Goal: Transaction & Acquisition: Purchase product/service

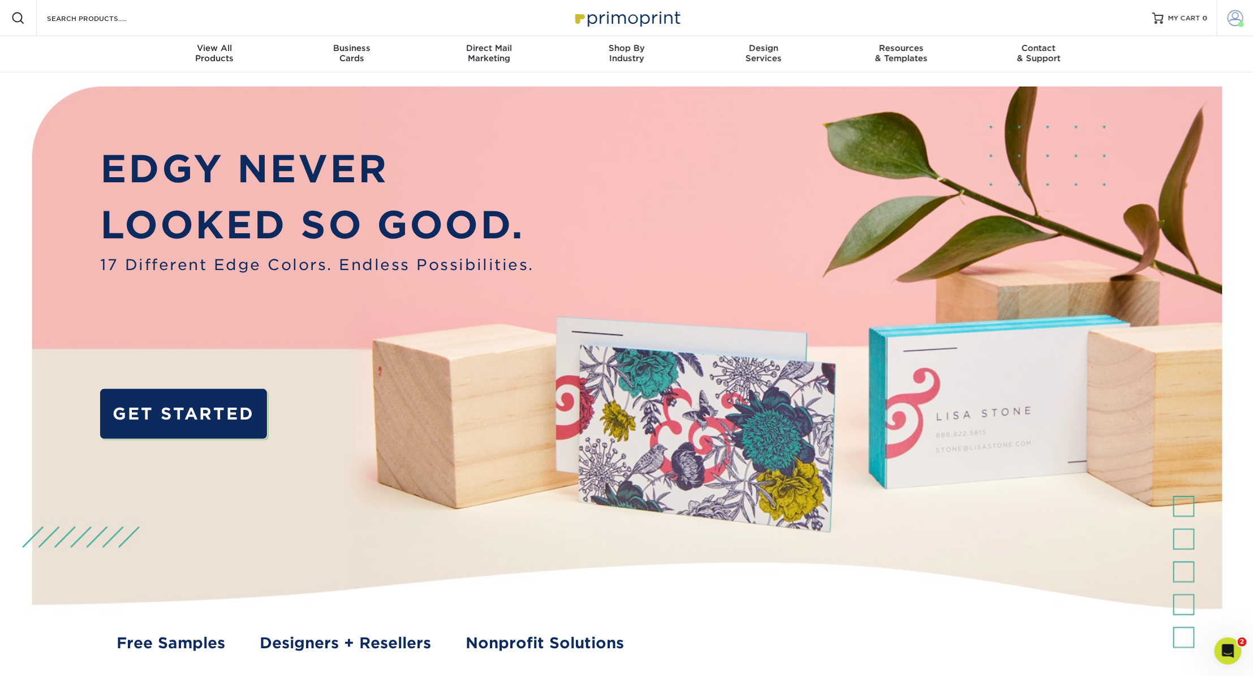
click at [1235, 15] on span at bounding box center [1236, 18] width 16 height 16
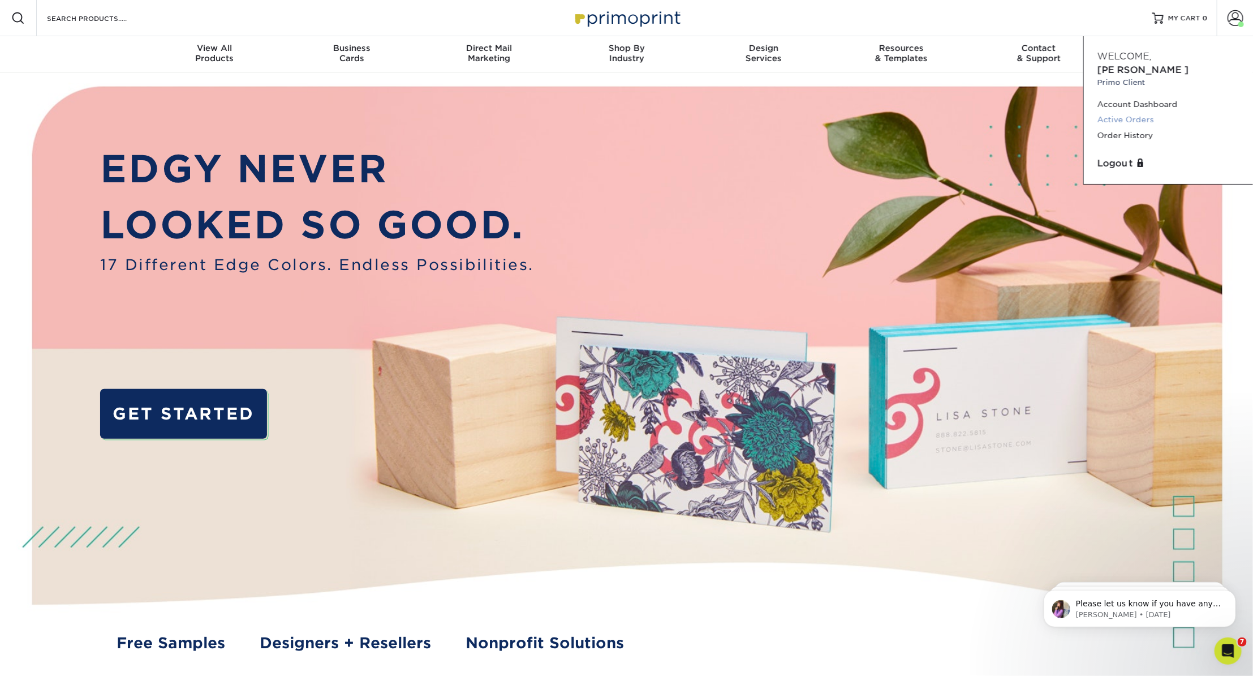
click at [1142, 112] on link "Active Orders" at bounding box center [1169, 119] width 142 height 15
click at [1138, 128] on link "Order History" at bounding box center [1169, 135] width 142 height 15
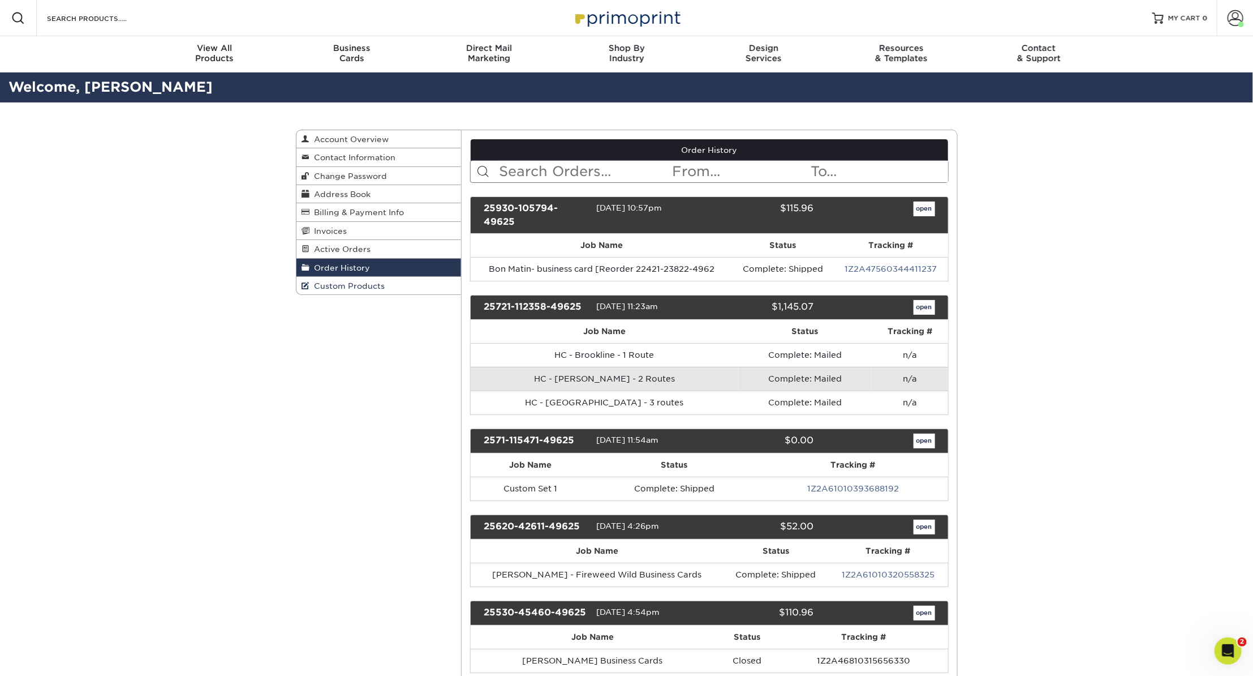
click at [380, 283] on span "Custom Products" at bounding box center [347, 285] width 75 height 9
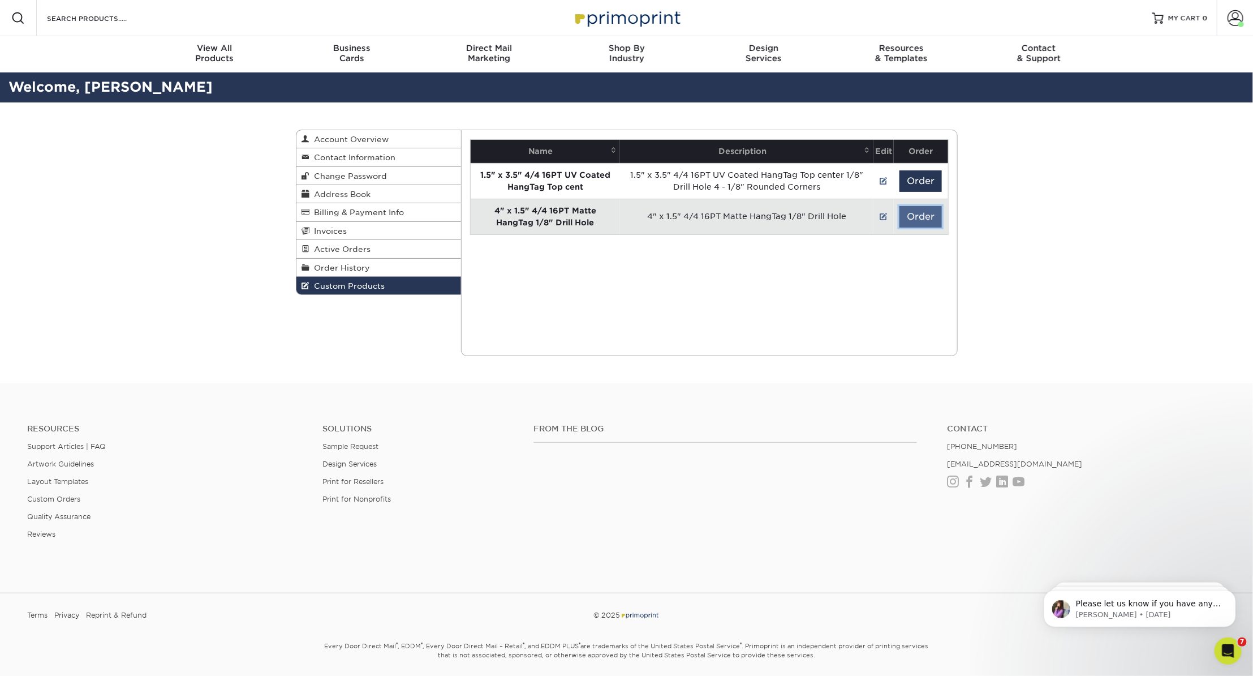
click at [916, 217] on button "Order" at bounding box center [921, 216] width 42 height 21
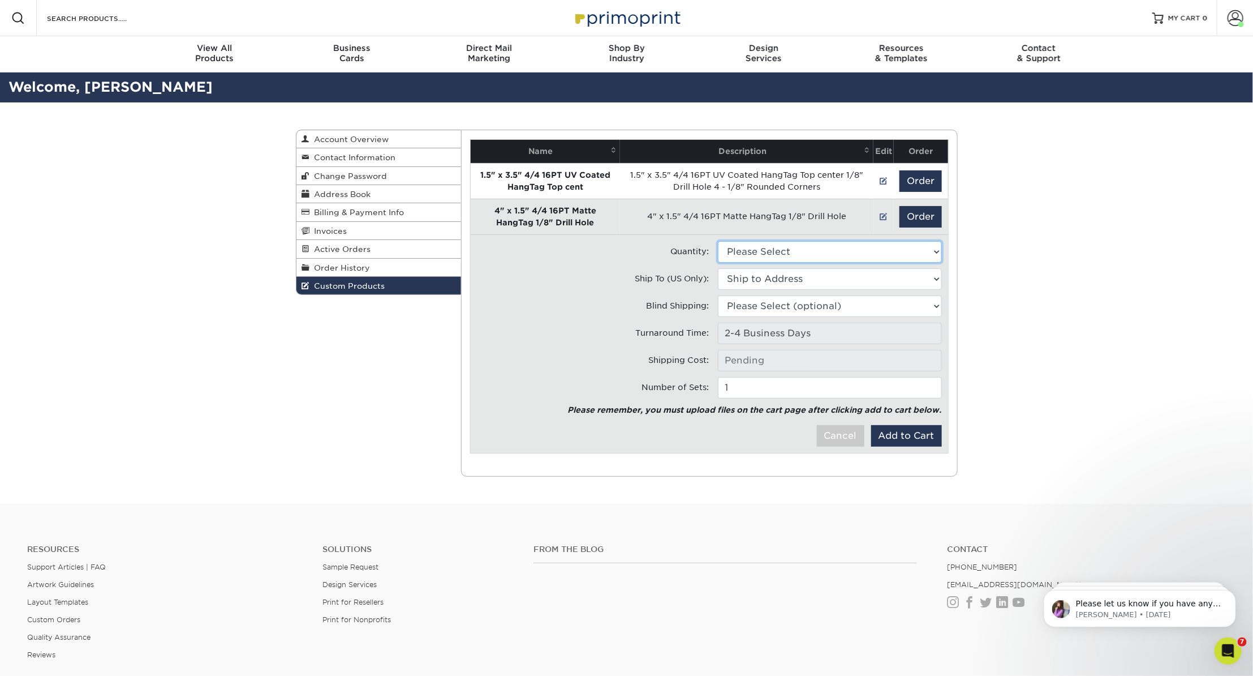
click at [801, 253] on select "Please Select 1000 - $85.00" at bounding box center [830, 251] width 224 height 21
select select "0"
click at [718, 241] on select "Please Select 1000 - $85.00" at bounding box center [830, 251] width 224 height 21
type input "Ground: $23.53"
click at [792, 276] on select "Ship to Address 481 Olde Waterford Way, Leland, NC 610 Main St, Chatham, MA 46 …" at bounding box center [830, 278] width 224 height 21
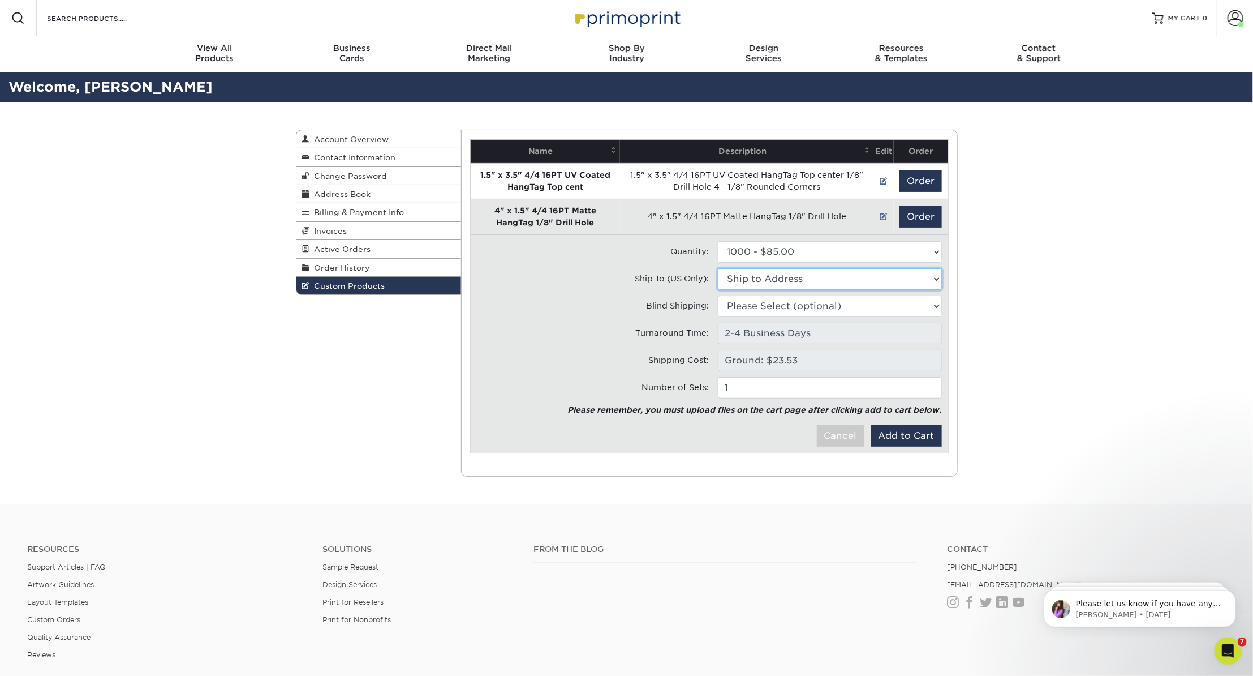
select select "270281"
click at [718, 268] on select "Ship to Address • 481 Olde Waterford Way, Leland, NC Bon Matin • 610 Main St, C…" at bounding box center [830, 278] width 224 height 21
click at [777, 305] on select "Please Select (optional) 481 Olde Waterford Way, Leland, NC 610 Main St, Chatha…" at bounding box center [830, 305] width 224 height 21
select select "270281"
click at [718, 295] on select "Please Select (optional) • 481 Olde Waterford Way, Leland, NC Bon Matin • 610 M…" at bounding box center [830, 305] width 224 height 21
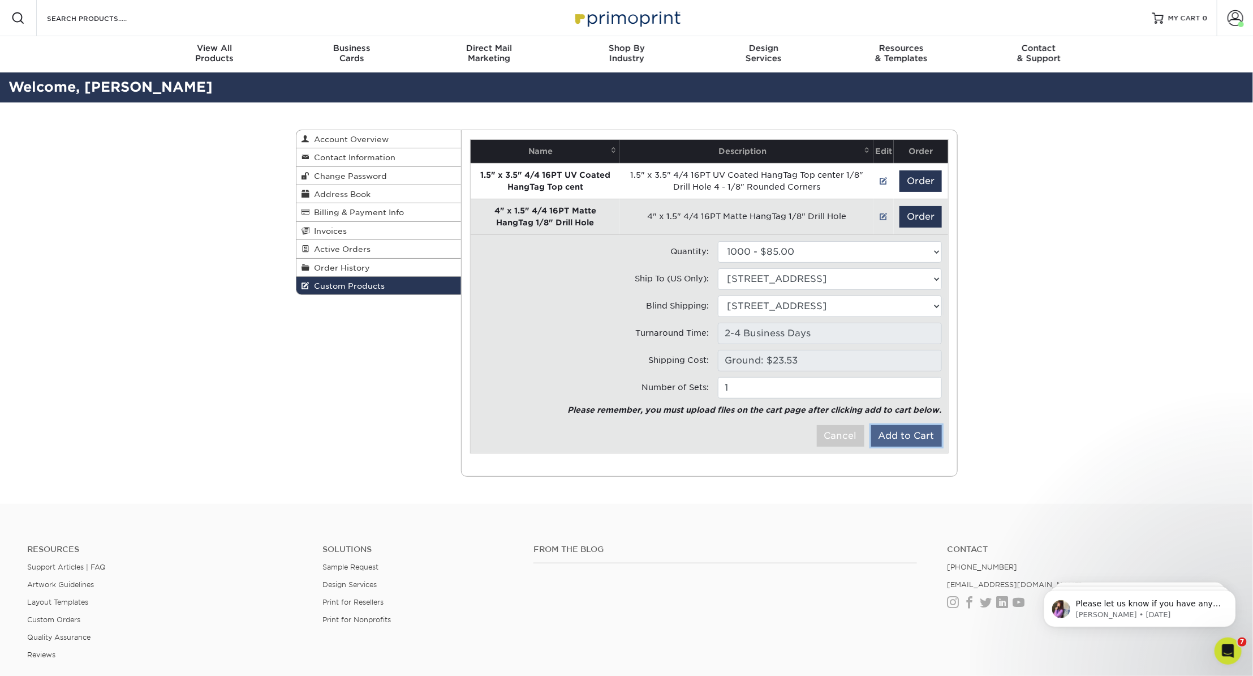
click at [887, 434] on button "Add to Cart" at bounding box center [906, 435] width 71 height 21
click at [926, 434] on button "Add to Cart" at bounding box center [906, 435] width 71 height 21
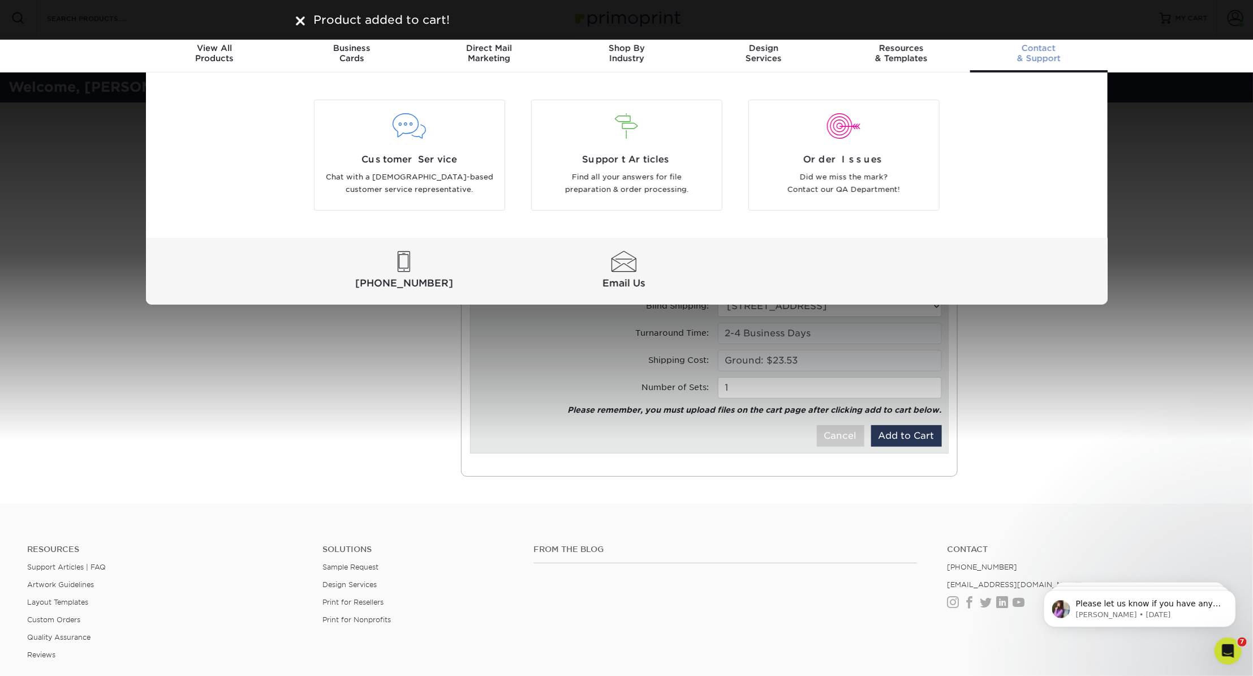
click at [1040, 51] on span "Contact" at bounding box center [1038, 48] width 137 height 10
click at [1209, 128] on div "Customer Service Chat with a US-based customer service representative. Support …" at bounding box center [626, 188] width 1253 height 232
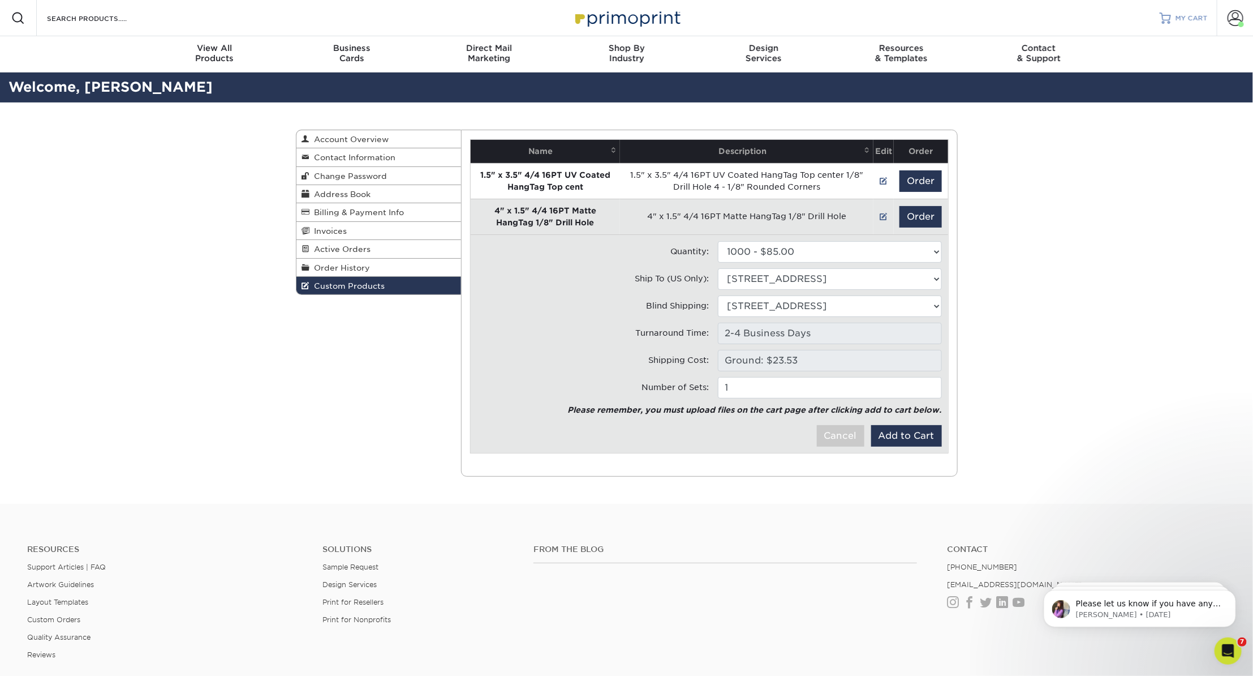
click at [1164, 20] on div at bounding box center [1165, 17] width 11 height 11
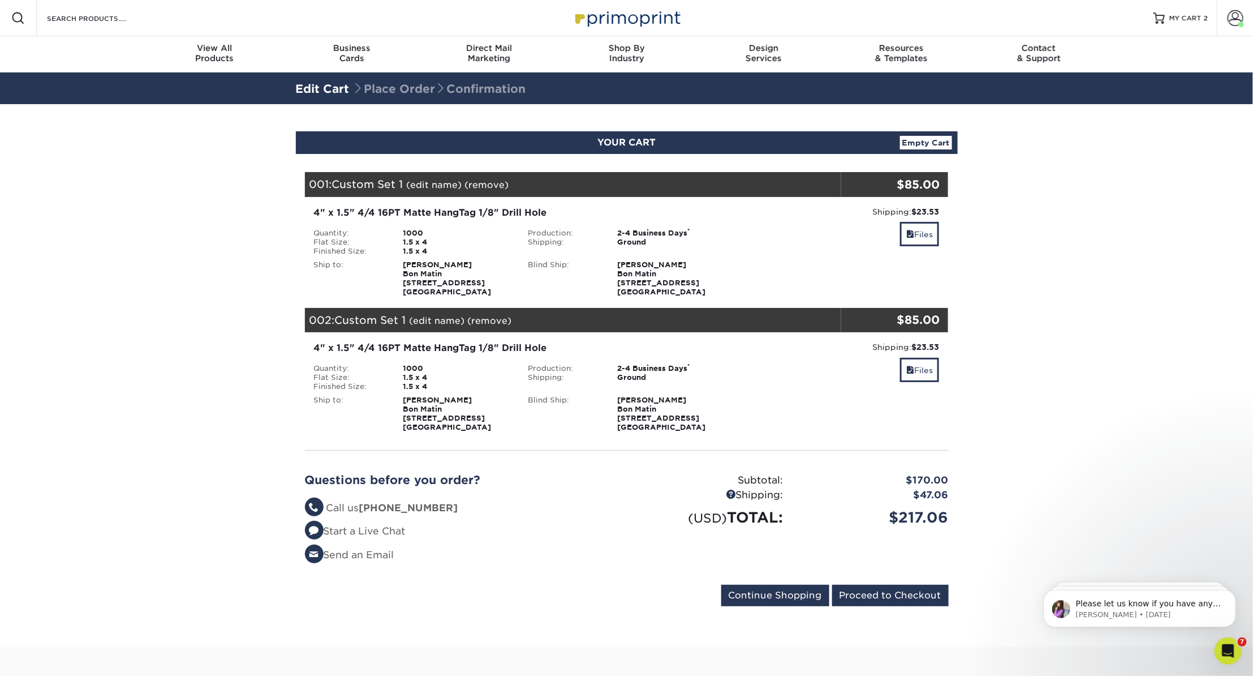
click at [493, 320] on link "(remove)" at bounding box center [490, 320] width 44 height 11
click at [703, 321] on link "Yes" at bounding box center [699, 320] width 16 height 11
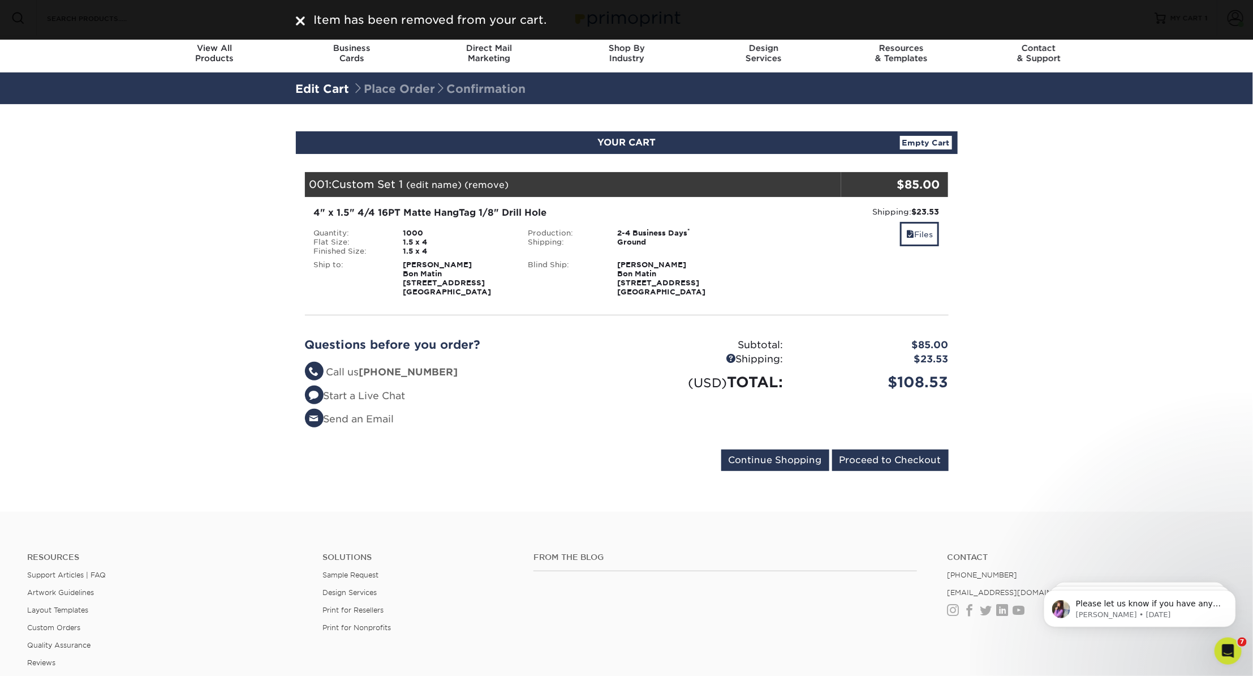
click at [418, 187] on link "(edit name)" at bounding box center [434, 184] width 55 height 11
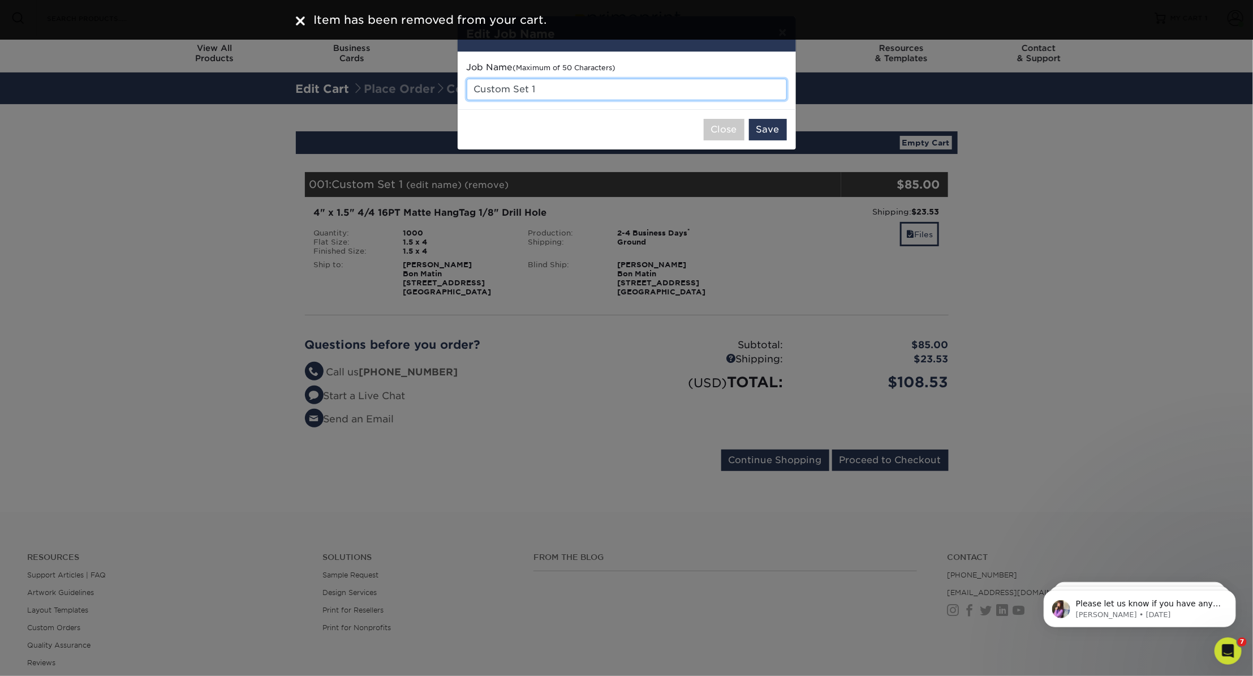
click at [579, 82] on input "Custom Set 1" at bounding box center [627, 89] width 320 height 21
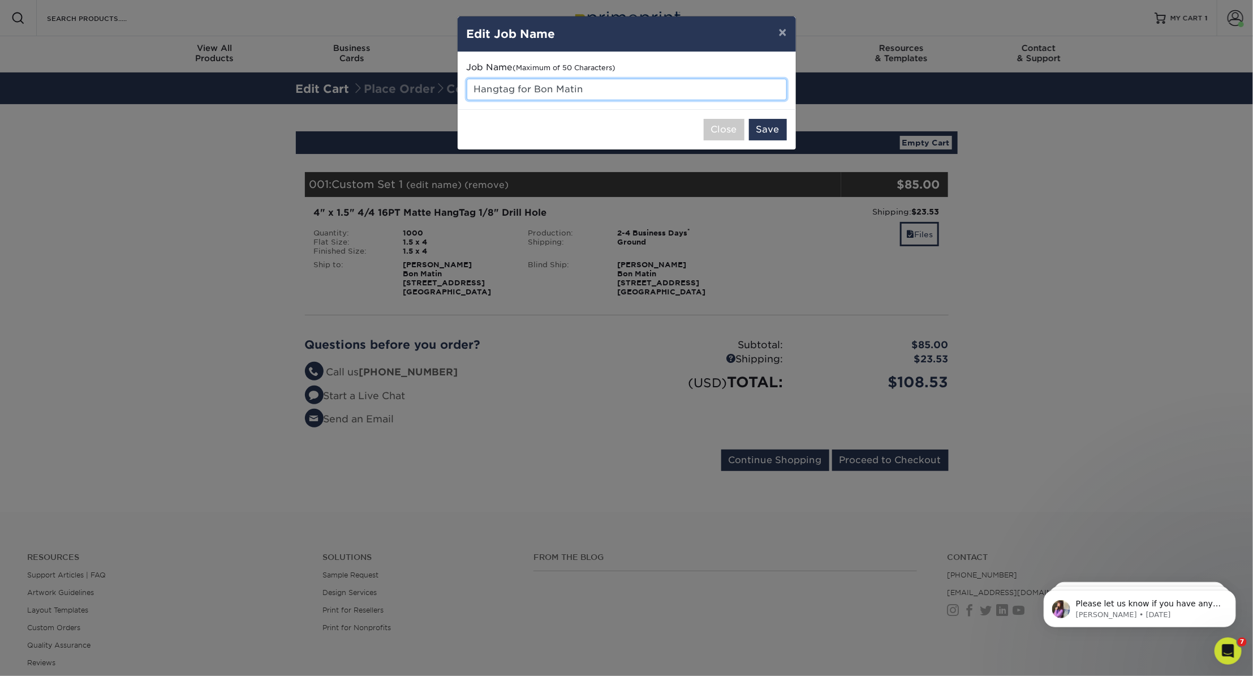
type input "Hangtag for Bon Matin"
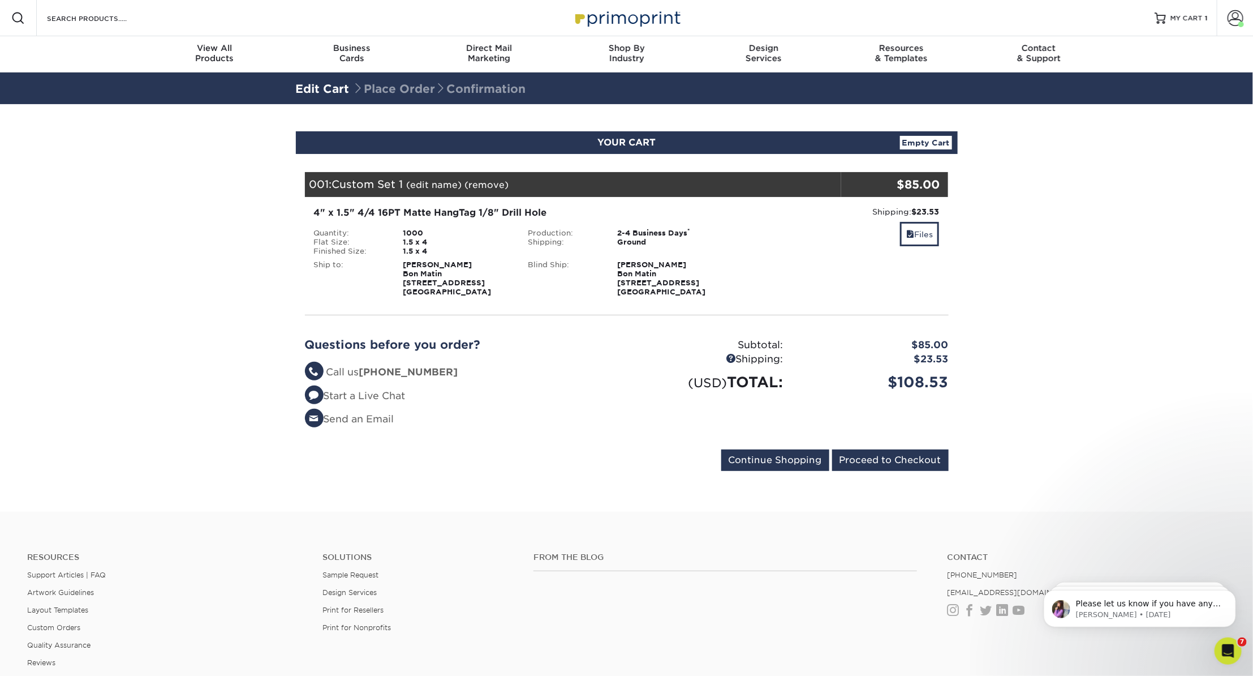
click at [438, 186] on link "(edit name)" at bounding box center [434, 184] width 55 height 11
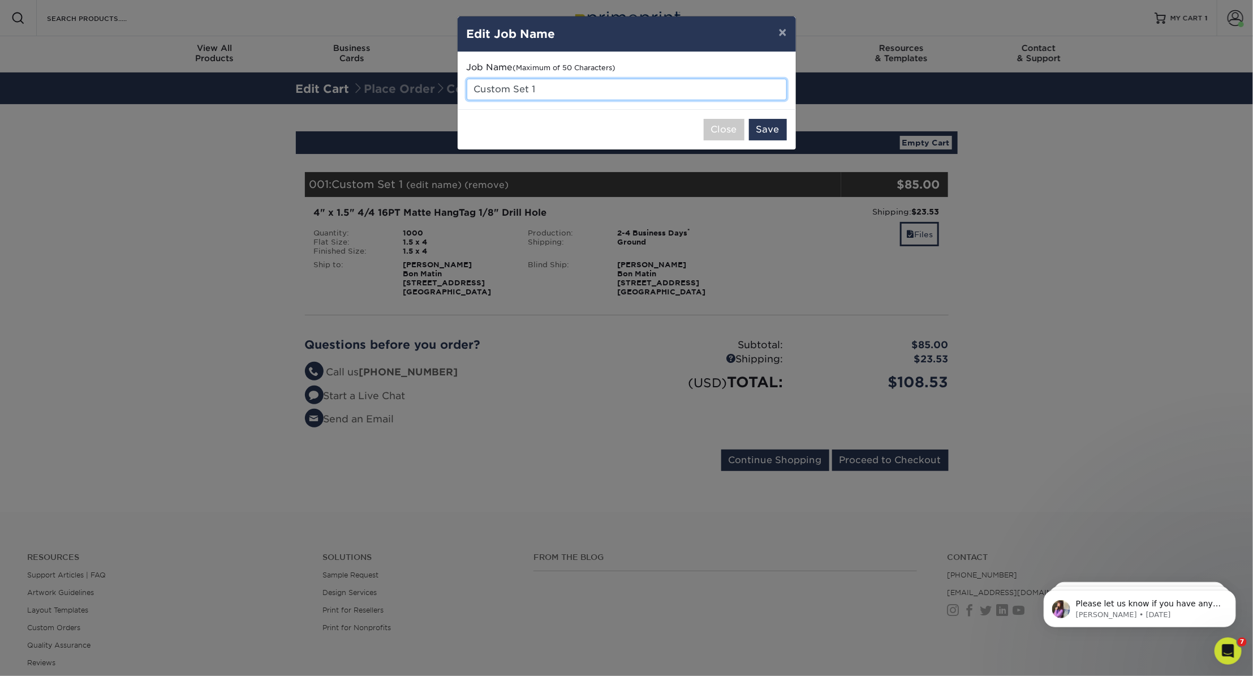
click at [542, 94] on input "Custom Set 1" at bounding box center [627, 89] width 320 height 21
type input "Hangtag for Bon Matin"
click at [764, 126] on button "Save" at bounding box center [768, 129] width 38 height 21
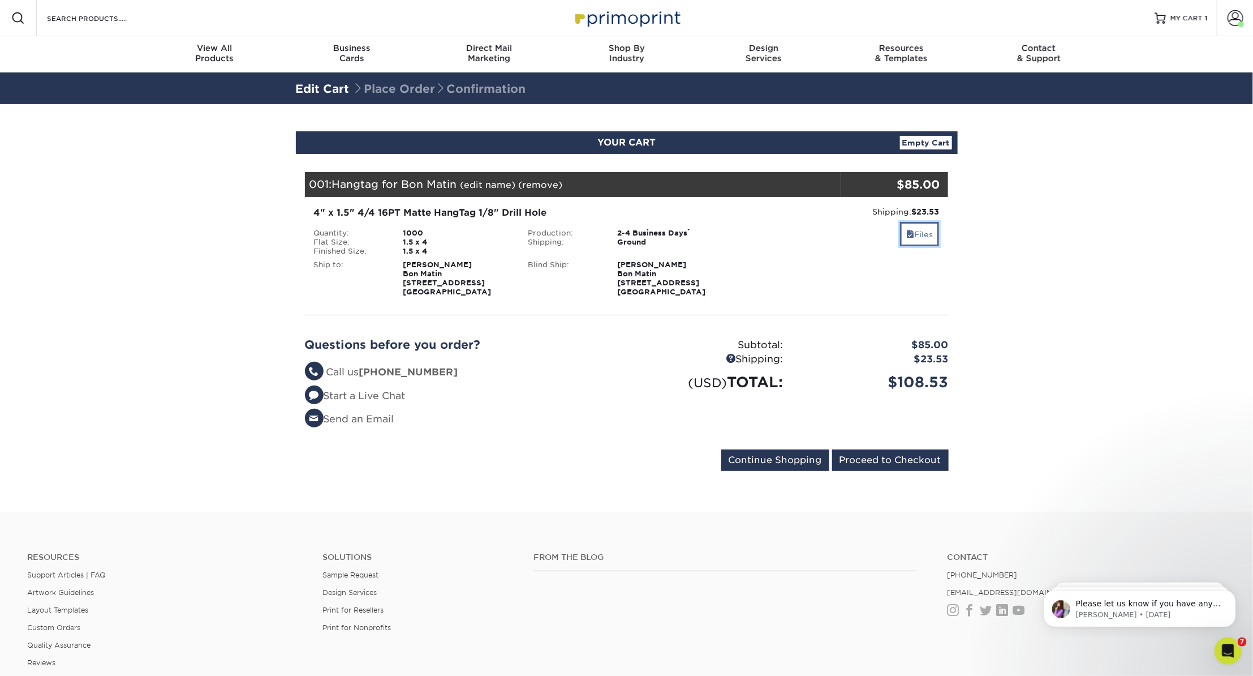
click at [921, 235] on link "Files" at bounding box center [919, 234] width 39 height 24
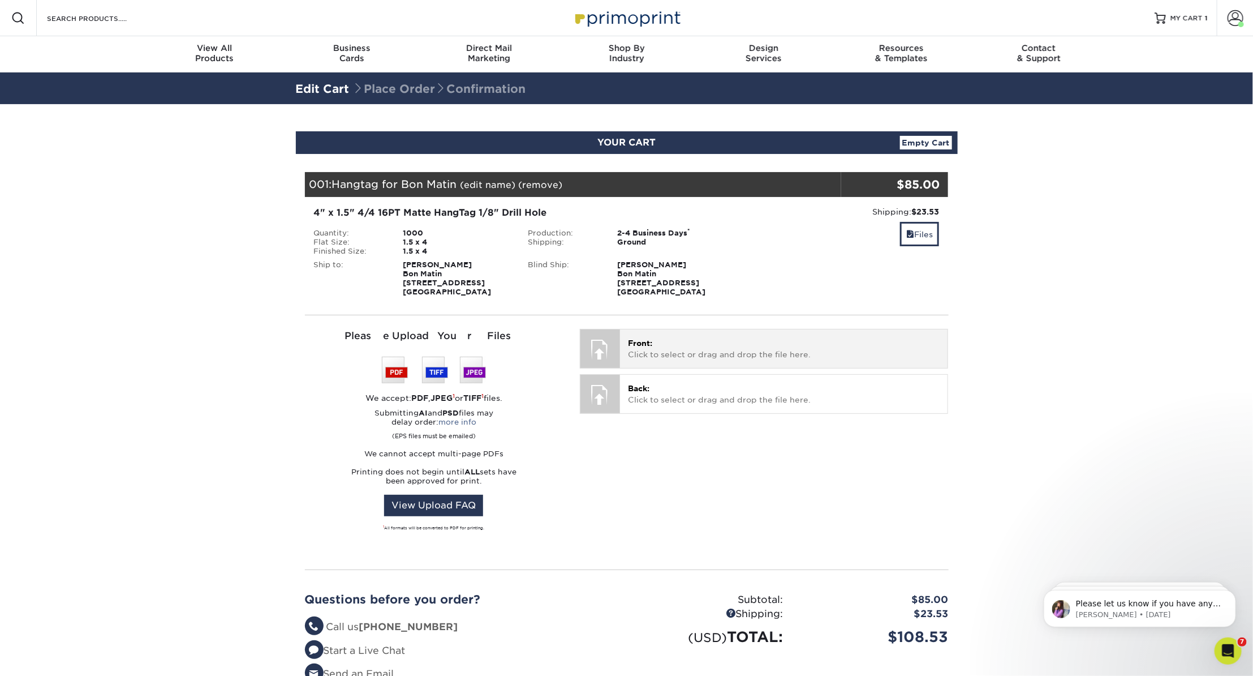
click at [643, 347] on p "Front: Click to select or drag and drop the file here." at bounding box center [784, 348] width 312 height 23
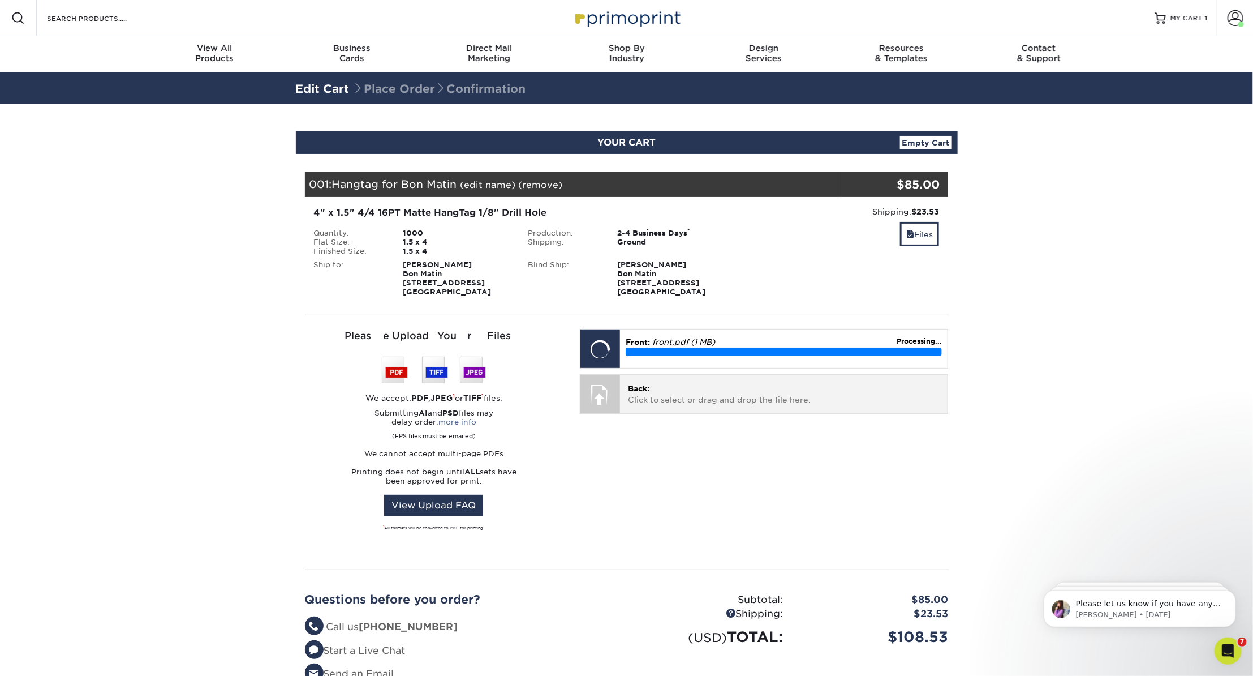
click at [602, 398] on div at bounding box center [600, 395] width 40 height 40
click at [609, 401] on div at bounding box center [600, 395] width 40 height 40
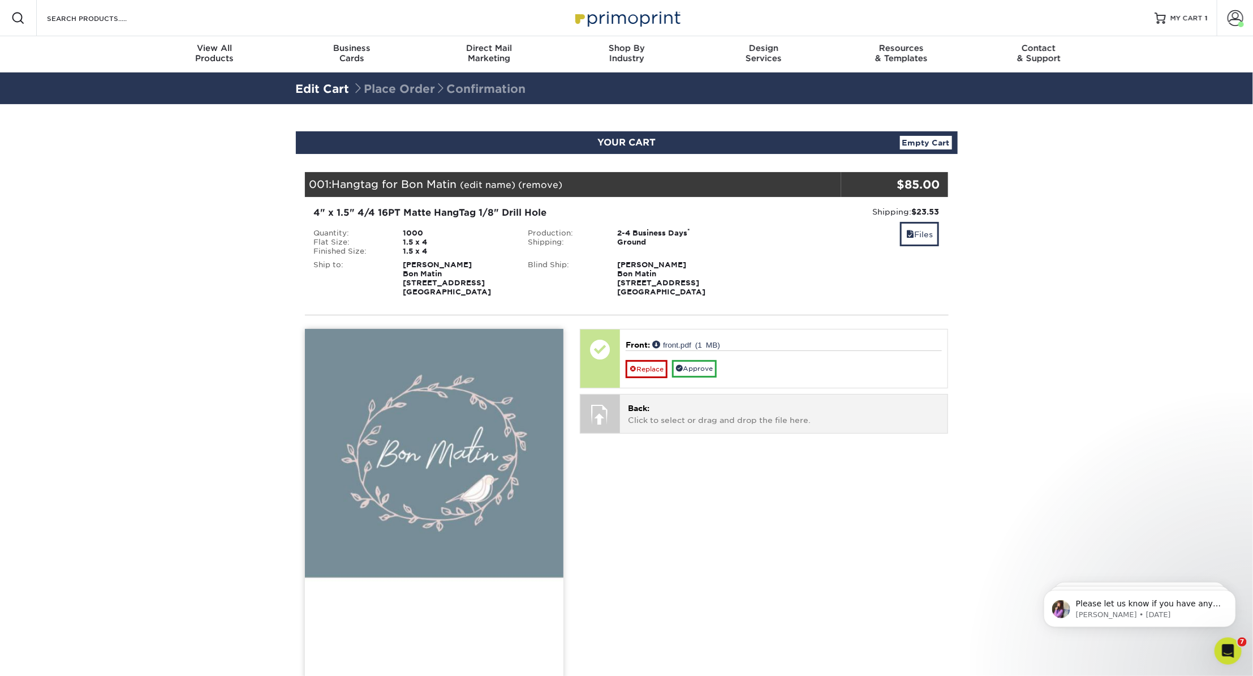
click at [607, 401] on div at bounding box center [600, 414] width 40 height 40
click at [600, 415] on div at bounding box center [600, 414] width 40 height 40
click at [657, 413] on p "Back: Click to select or drag and drop the file here." at bounding box center [784, 413] width 312 height 23
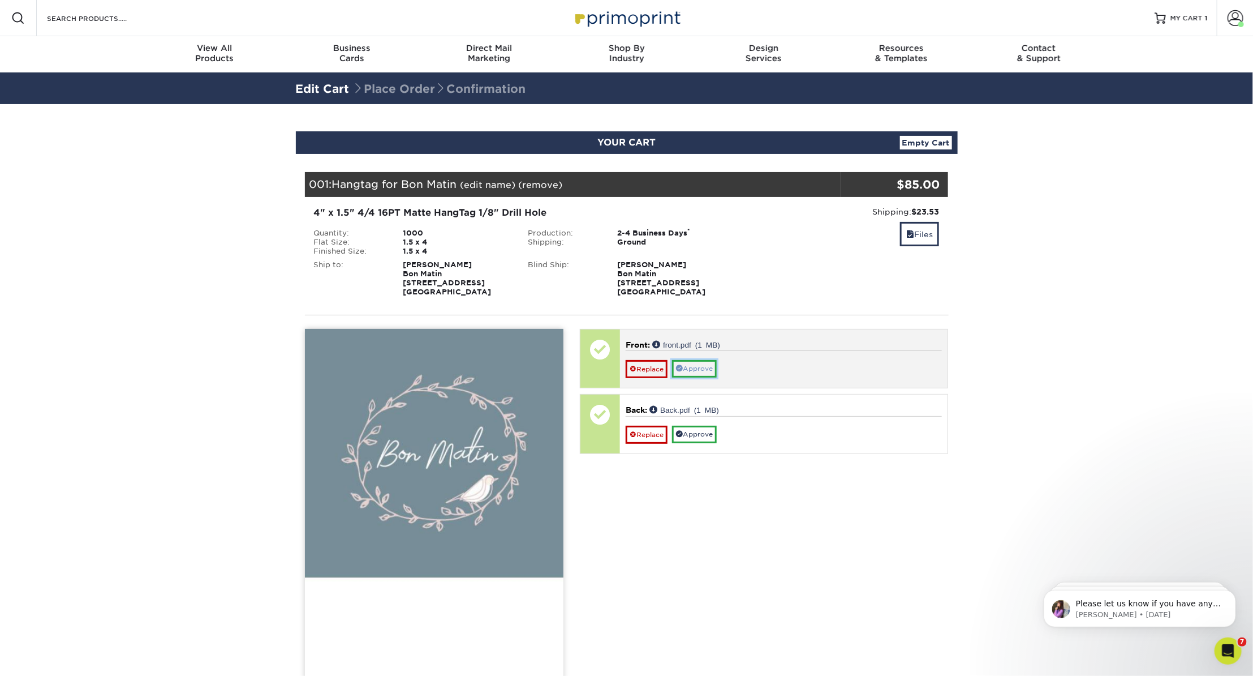
click at [704, 370] on link "Approve" at bounding box center [694, 369] width 45 height 18
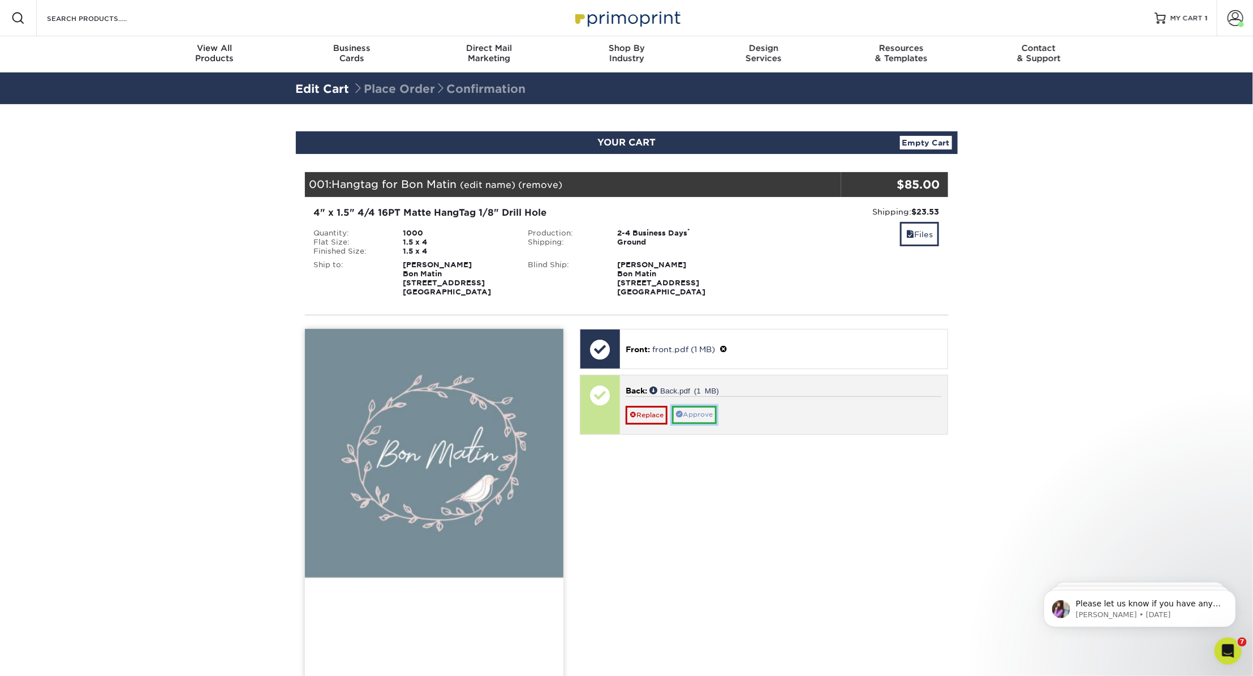
click at [702, 415] on link "Approve" at bounding box center [694, 415] width 45 height 18
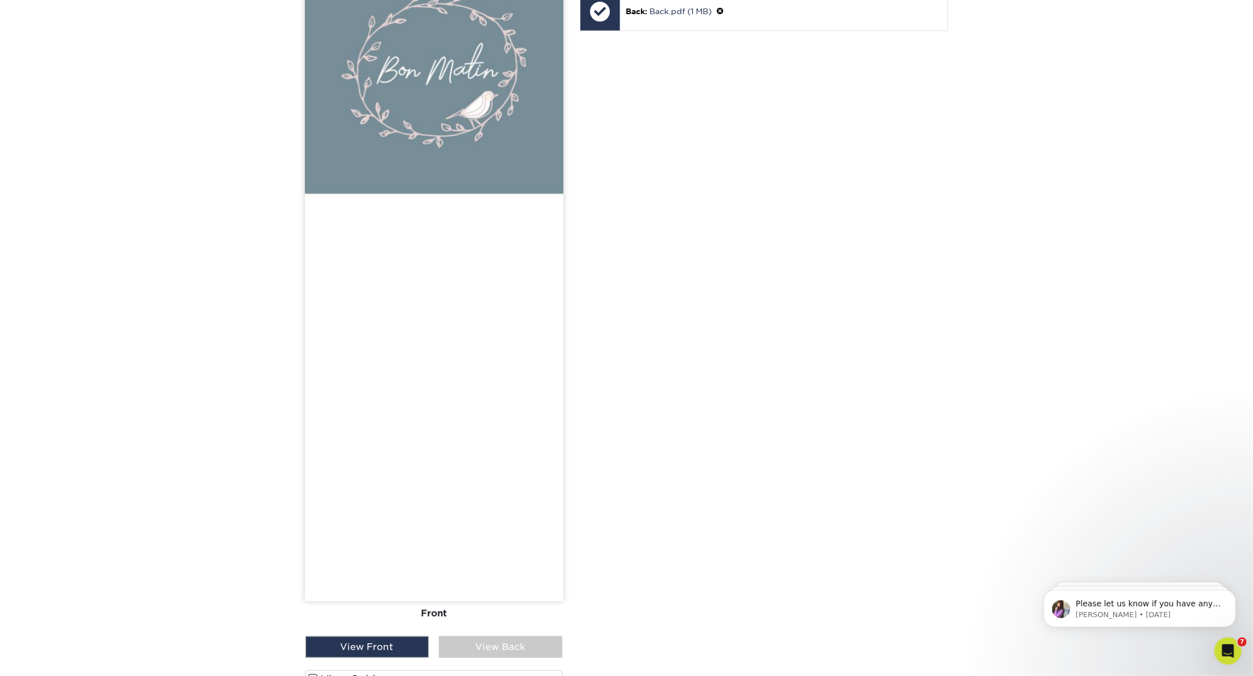
scroll to position [386, 0]
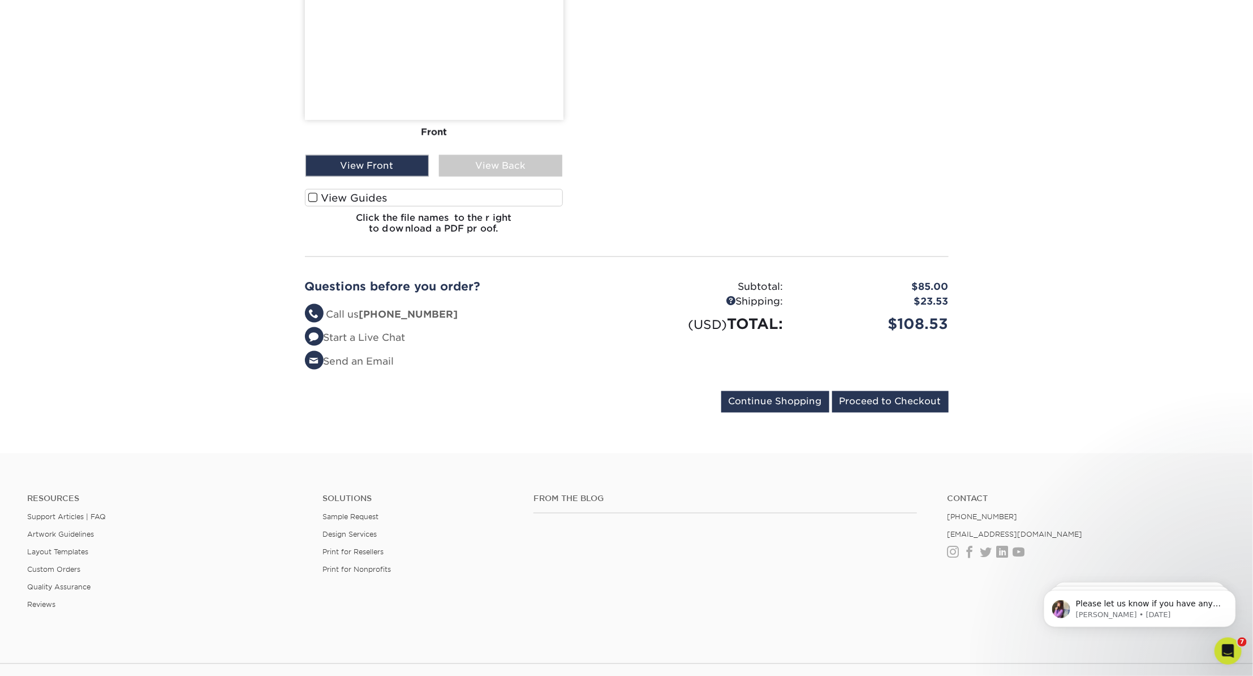
click at [365, 200] on label "View Guides" at bounding box center [434, 198] width 259 height 18
click at [0, 0] on input "View Guides" at bounding box center [0, 0] width 0 height 0
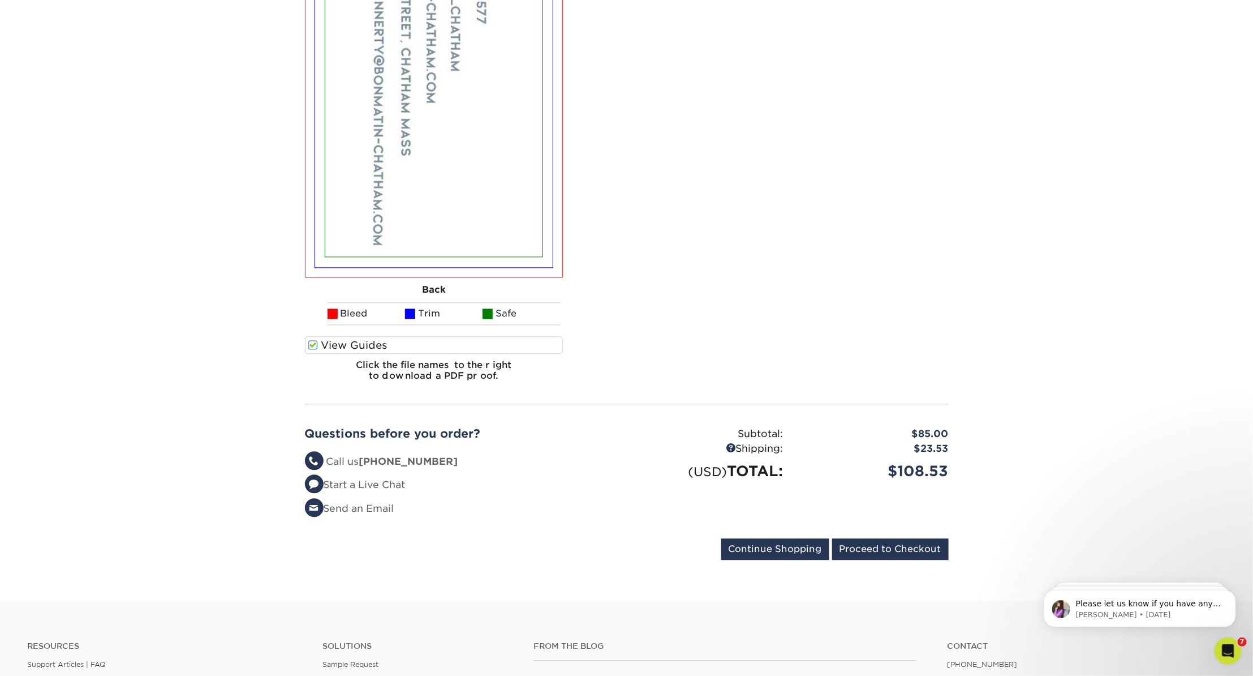
scroll to position [1386, 0]
click at [881, 547] on input "Proceed to Checkout" at bounding box center [890, 546] width 117 height 21
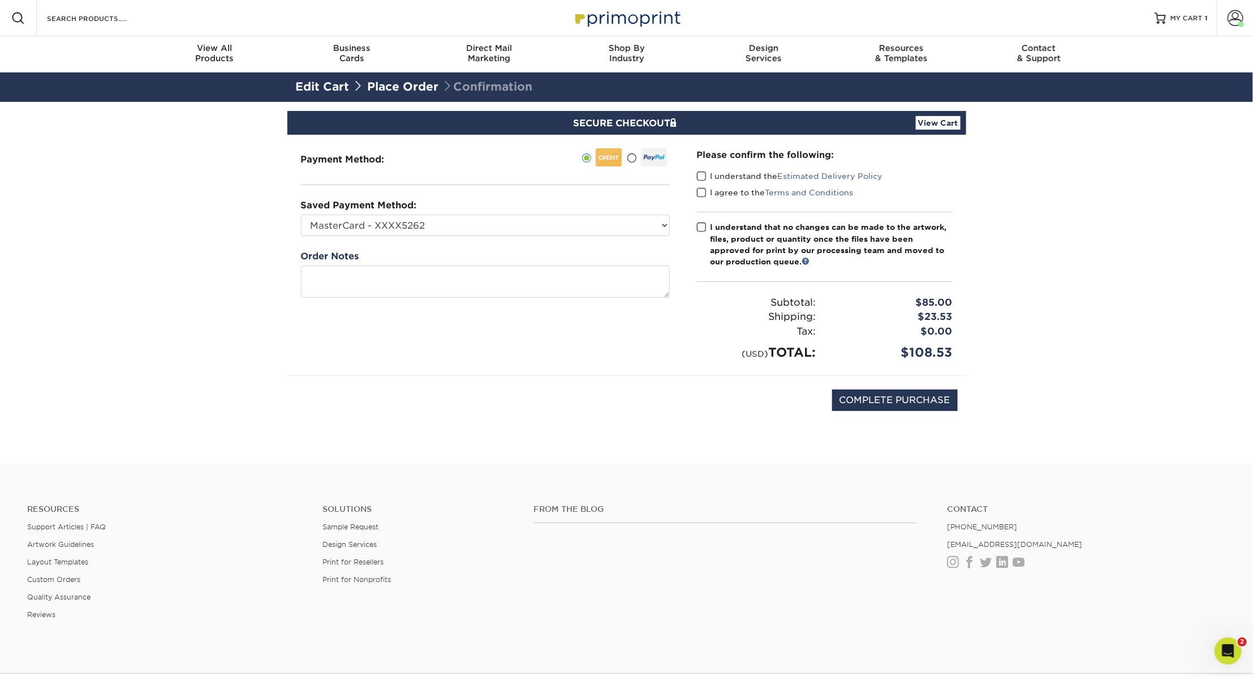
click at [700, 175] on span at bounding box center [702, 176] width 10 height 11
click at [0, 0] on input "I understand the Estimated Delivery Policy" at bounding box center [0, 0] width 0 height 0
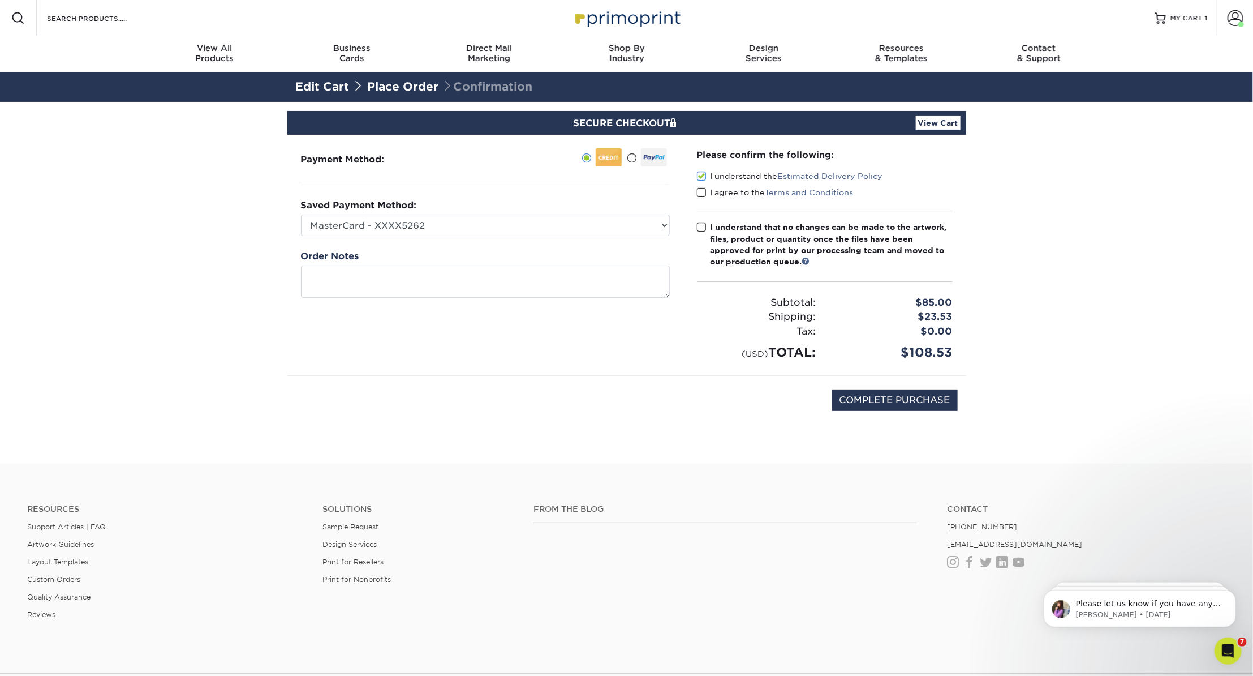
click at [700, 191] on span at bounding box center [702, 192] width 10 height 11
click at [0, 0] on input "I agree to the Terms and Conditions" at bounding box center [0, 0] width 0 height 0
click at [702, 227] on span at bounding box center [702, 227] width 10 height 11
click at [0, 0] on input "I understand that no changes can be made to the artwork, files, product or quan…" at bounding box center [0, 0] width 0 height 0
click at [564, 224] on select "MasterCard - XXXX5262 MasterCard - XXXX5007 MasterCard - XXXX7038 Visa - XXXX87…" at bounding box center [485, 224] width 369 height 21
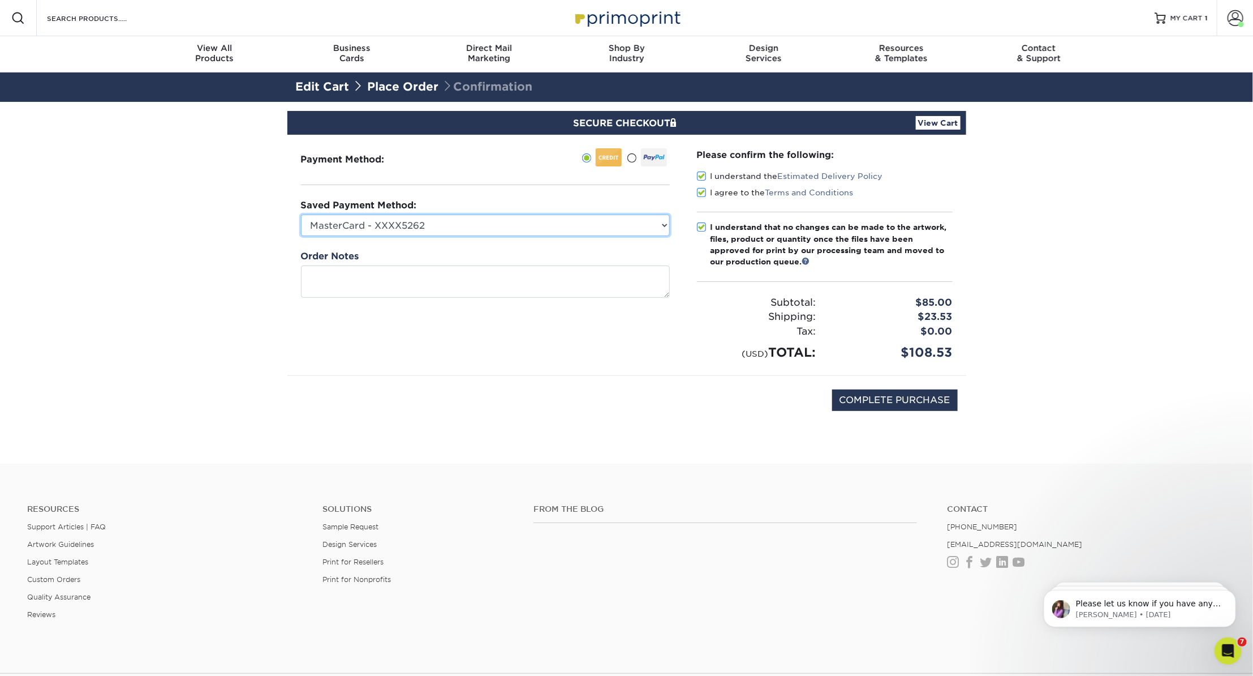
select select "45902"
click at [301, 214] on select "MasterCard - XXXX5262 MasterCard - XXXX5007 MasterCard - XXXX7038 Visa - XXXX87…" at bounding box center [485, 224] width 369 height 21
click at [929, 402] on input "COMPLETE PURCHASE" at bounding box center [895, 399] width 126 height 21
type input "PROCESSING, PLEASE WAIT..."
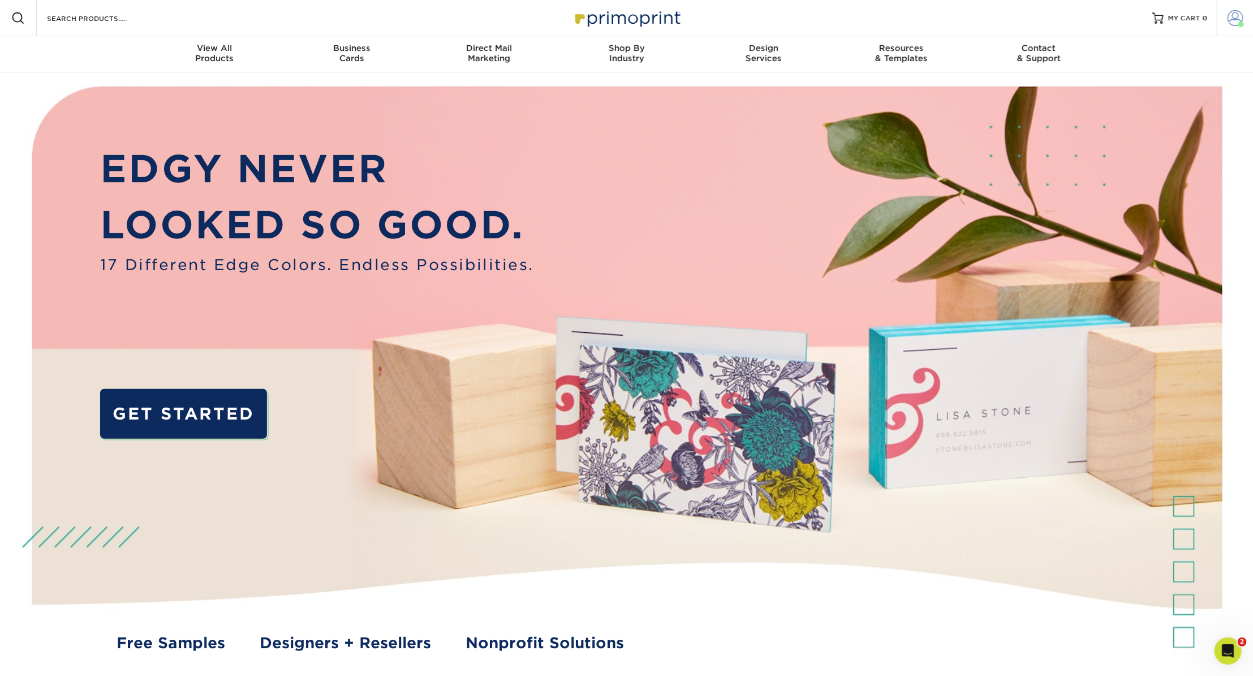
click at [1233, 16] on span at bounding box center [1236, 18] width 16 height 16
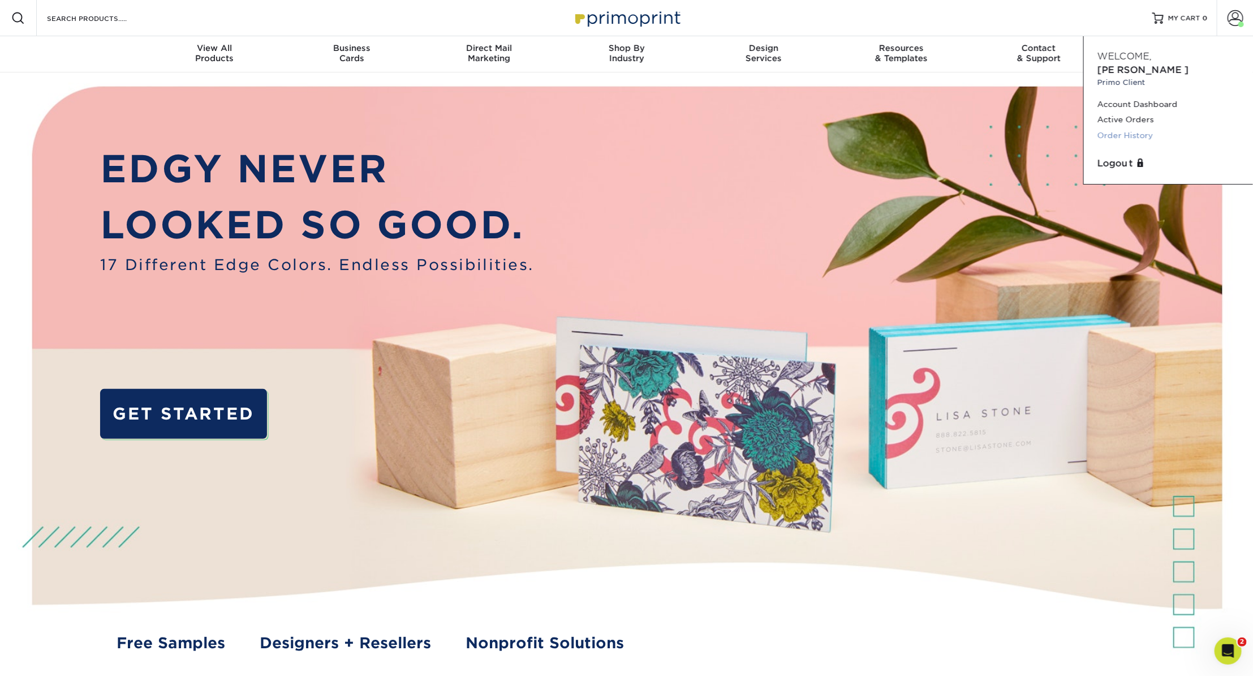
click at [1114, 128] on link "Order History" at bounding box center [1169, 135] width 142 height 15
